Goal: Information Seeking & Learning: Learn about a topic

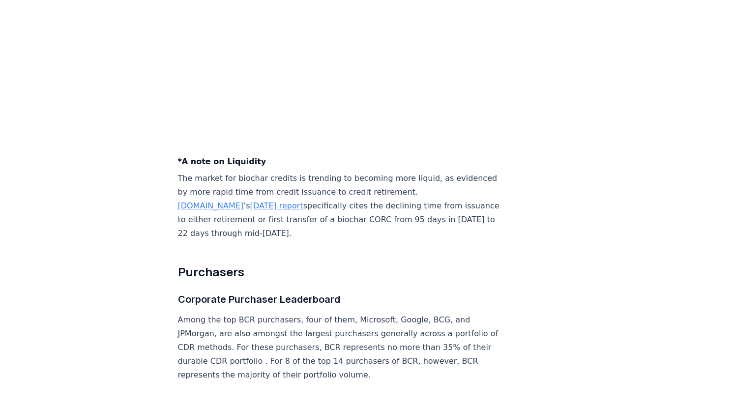
scroll to position [3985, 0]
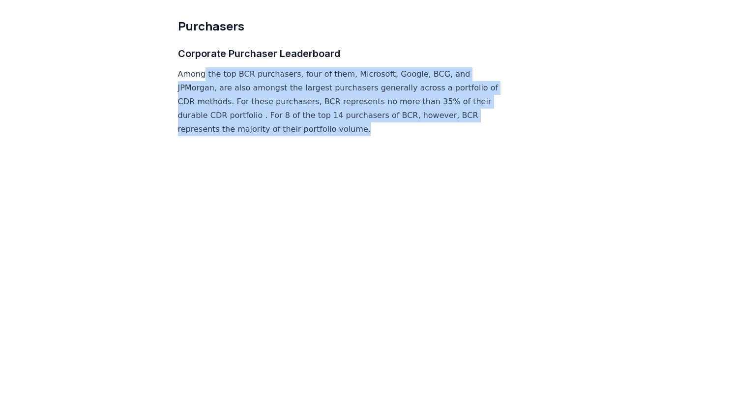
drag, startPoint x: 223, startPoint y: 69, endPoint x: 377, endPoint y: 122, distance: 163.0
click at [377, 122] on p "Among the top BCR purchasers, four of them, Microsoft, Google, BCG, and JPMorga…" at bounding box center [341, 101] width 326 height 69
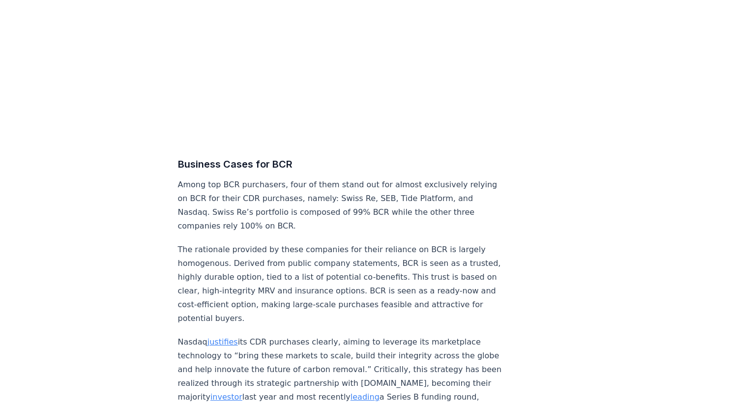
scroll to position [4280, 0]
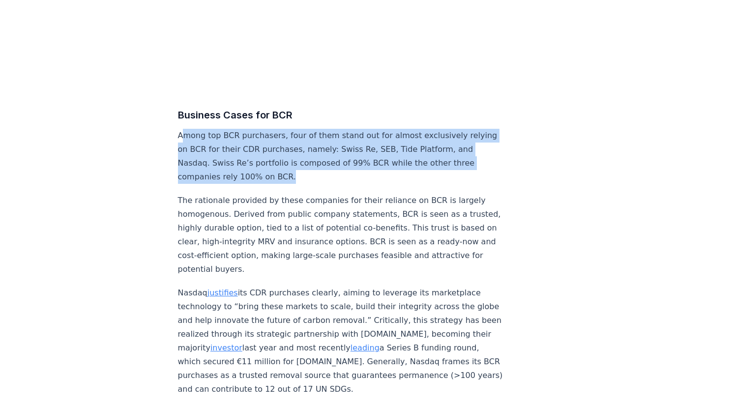
drag, startPoint x: 181, startPoint y: 131, endPoint x: 311, endPoint y: 168, distance: 135.6
click at [311, 168] on p "Among top BCR purchasers, four of them stand out for almost exclusively relying…" at bounding box center [341, 156] width 326 height 55
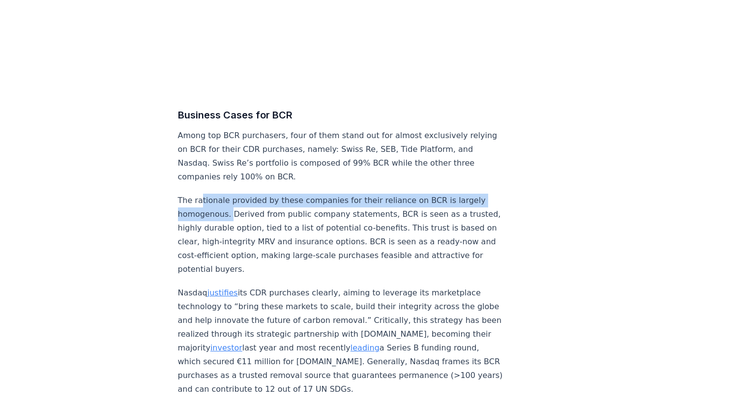
drag, startPoint x: 199, startPoint y: 198, endPoint x: 230, endPoint y: 209, distance: 32.7
click at [230, 209] on p "The rationale provided by these companies for their reliance on BCR is largely …" at bounding box center [341, 235] width 326 height 83
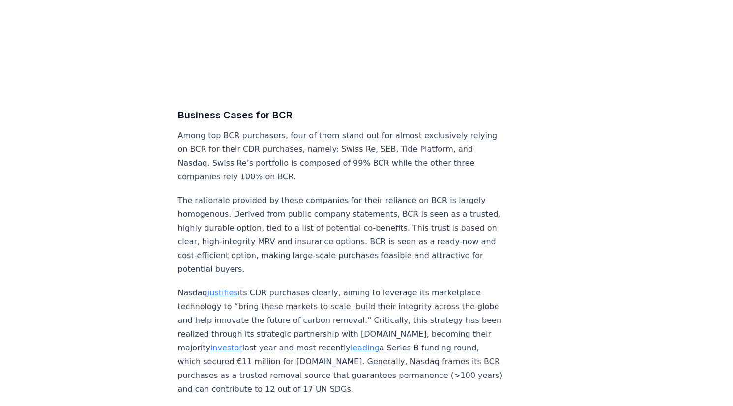
click at [251, 210] on p "The rationale provided by these companies for their reliance on BCR is largely …" at bounding box center [341, 235] width 326 height 83
drag, startPoint x: 228, startPoint y: 211, endPoint x: 319, endPoint y: 213, distance: 91.1
click at [319, 213] on p "The rationale provided by these companies for their reliance on BCR is largely …" at bounding box center [341, 235] width 326 height 83
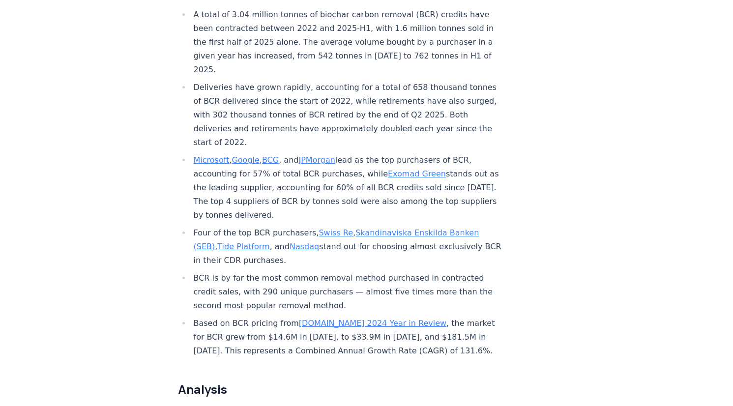
scroll to position [344, 0]
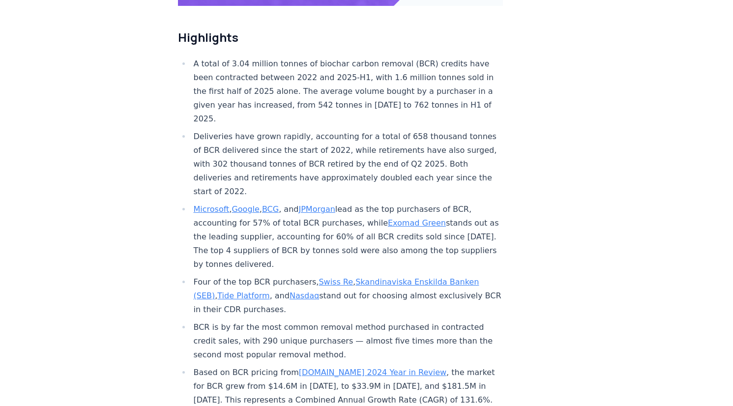
click at [295, 69] on li "A total of 3.04 million tonnes of biochar carbon removal (BCR) credits have bee…" at bounding box center [347, 91] width 313 height 69
drag, startPoint x: 311, startPoint y: 33, endPoint x: 417, endPoint y: 35, distance: 105.8
click at [417, 57] on li "A total of 3.04 million tonnes of biochar carbon removal (BCR) credits have bee…" at bounding box center [347, 91] width 313 height 69
copy li "biochar carbon removal (BCR)"
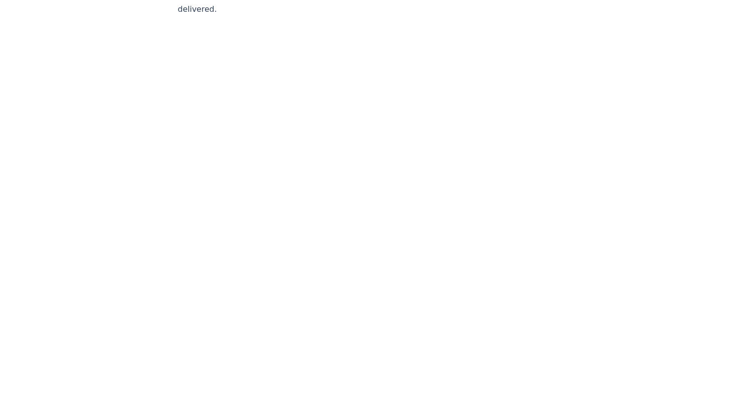
scroll to position [5899, 0]
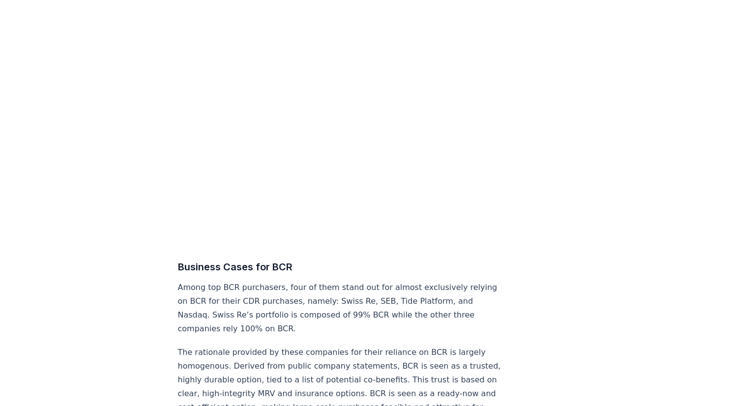
scroll to position [4079, 0]
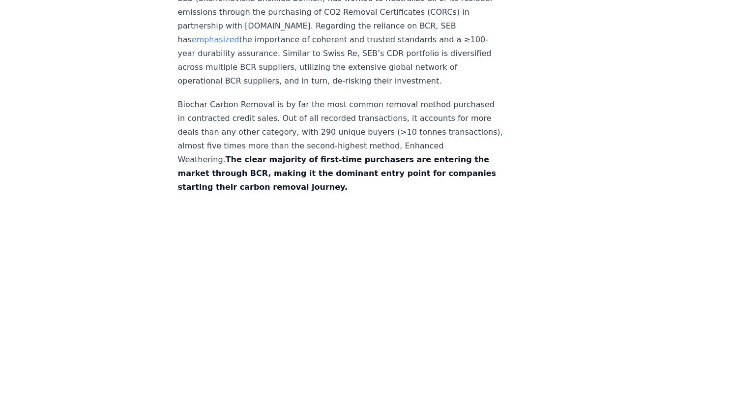
scroll to position [5358, 0]
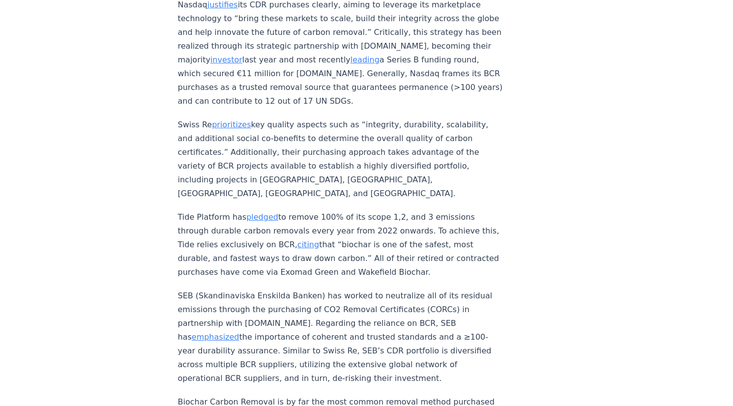
scroll to position [4079, 0]
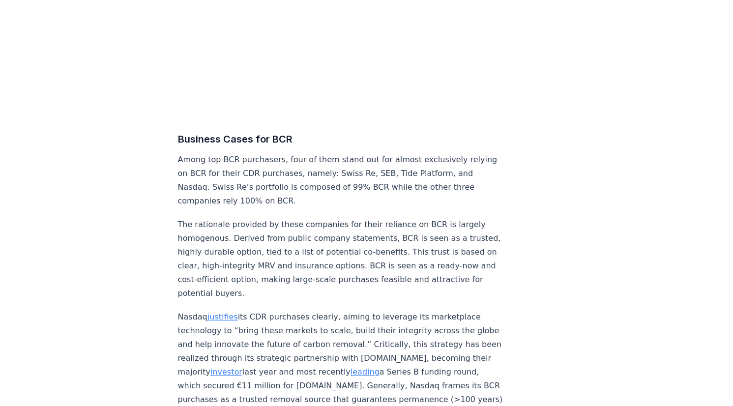
click at [274, 153] on p "Among top BCR purchasers, four of them stand out for almost exclusively relying…" at bounding box center [341, 180] width 326 height 55
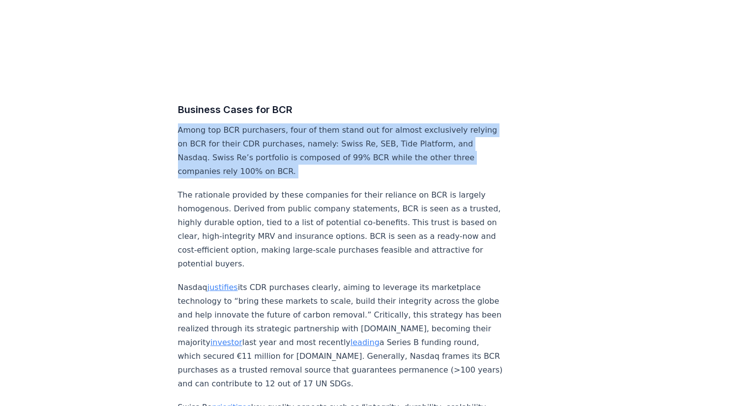
click at [274, 153] on p "Among top BCR purchasers, four of them stand out for almost exclusively relying…" at bounding box center [341, 150] width 326 height 55
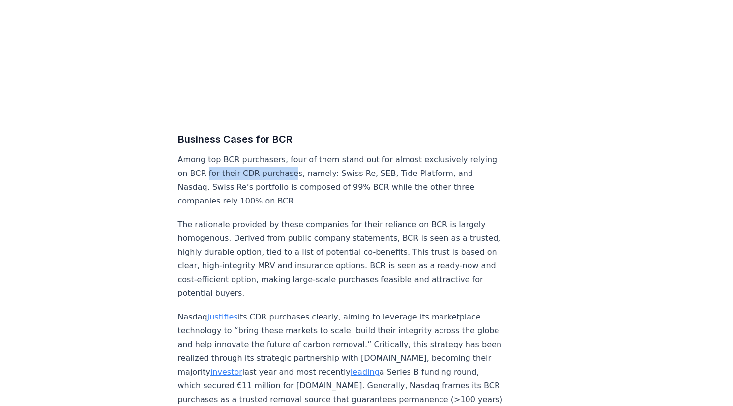
drag, startPoint x: 248, startPoint y: 173, endPoint x: 313, endPoint y: 174, distance: 64.5
click at [313, 174] on p "Among top BCR purchasers, four of them stand out for almost exclusively relying…" at bounding box center [341, 180] width 326 height 55
click at [279, 173] on p "Among top BCR purchasers, four of them stand out for almost exclusively relying…" at bounding box center [341, 180] width 326 height 55
click at [271, 171] on p "Among top BCR purchasers, four of them stand out for almost exclusively relying…" at bounding box center [341, 180] width 326 height 55
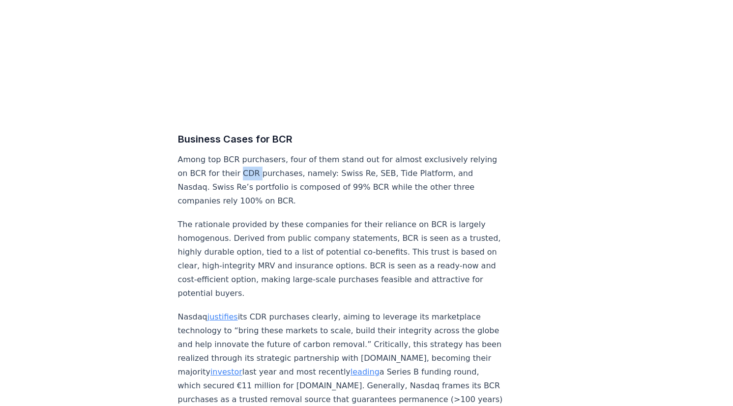
click at [271, 171] on p "Among top BCR purchasers, four of them stand out for almost exclusively relying…" at bounding box center [341, 180] width 326 height 55
copy p "CDR"
click at [211, 172] on p "Among top BCR purchasers, four of them stand out for almost exclusively relying…" at bounding box center [341, 180] width 326 height 55
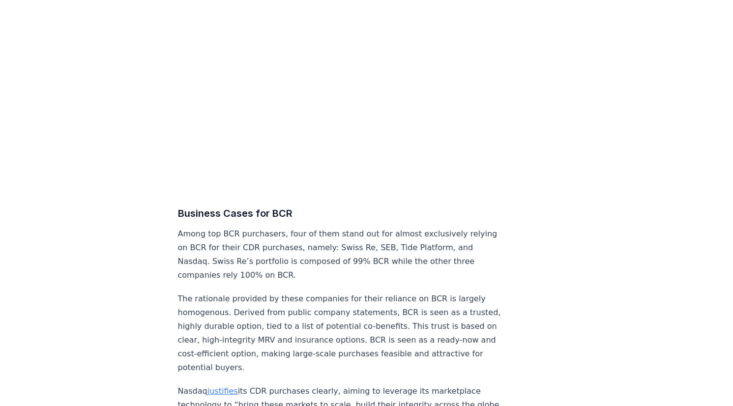
scroll to position [4034, 0]
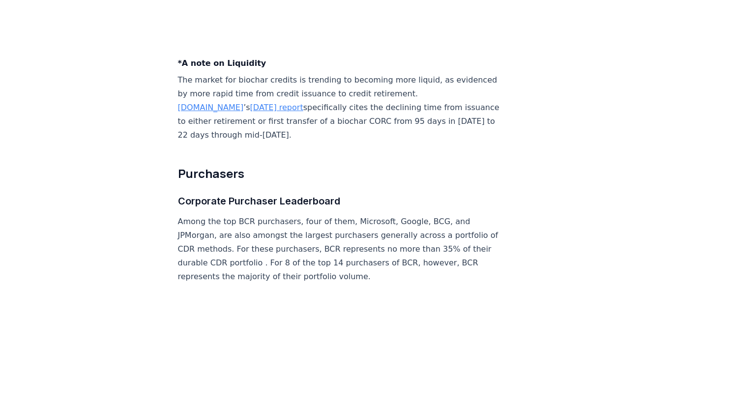
scroll to position [3985, 0]
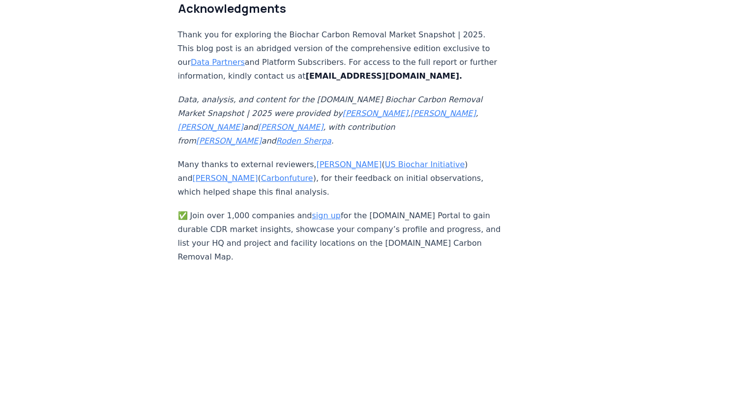
scroll to position [6450, 0]
